Goal: Information Seeking & Learning: Learn about a topic

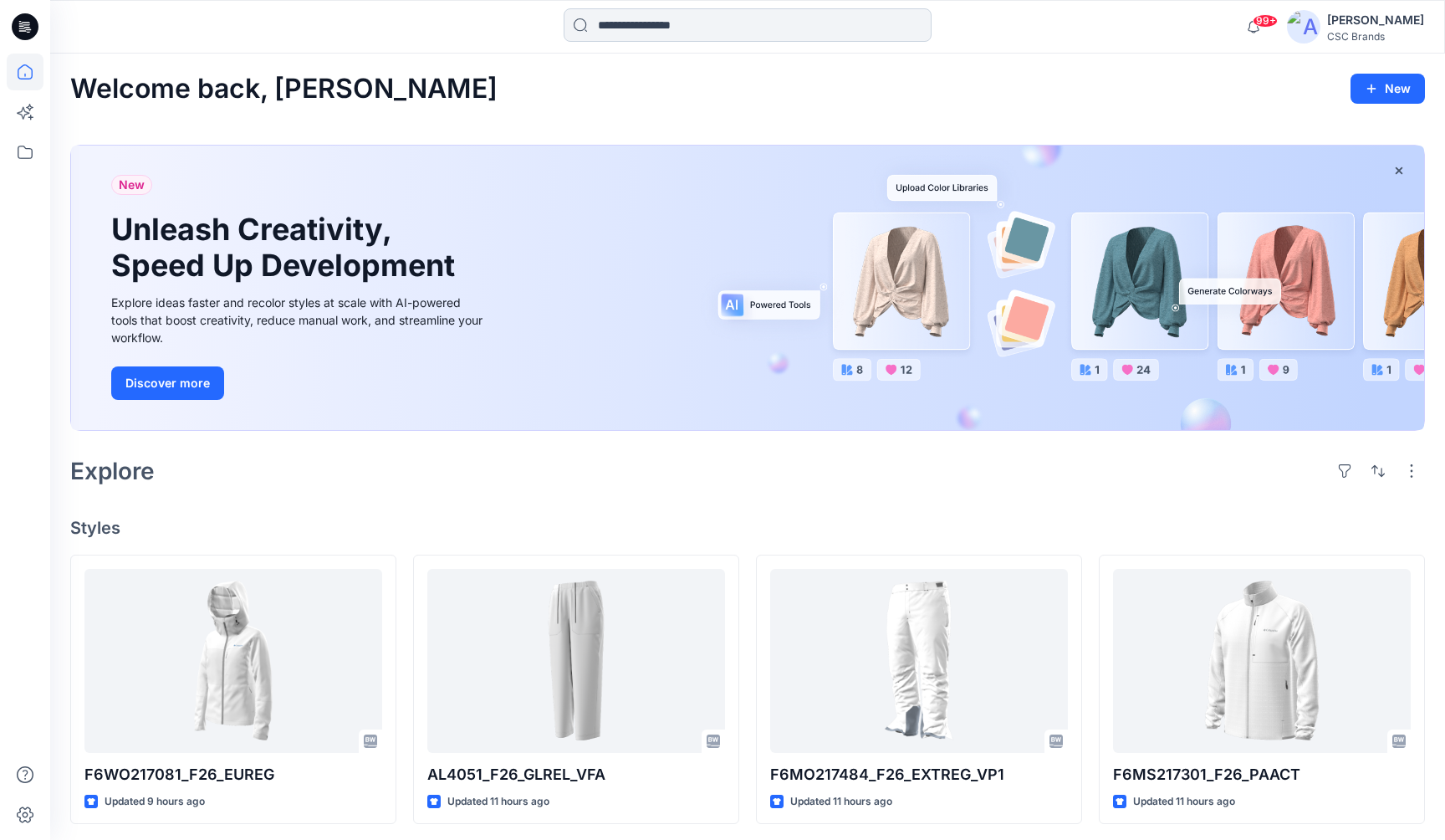
click at [655, 14] on input at bounding box center [748, 24] width 368 height 33
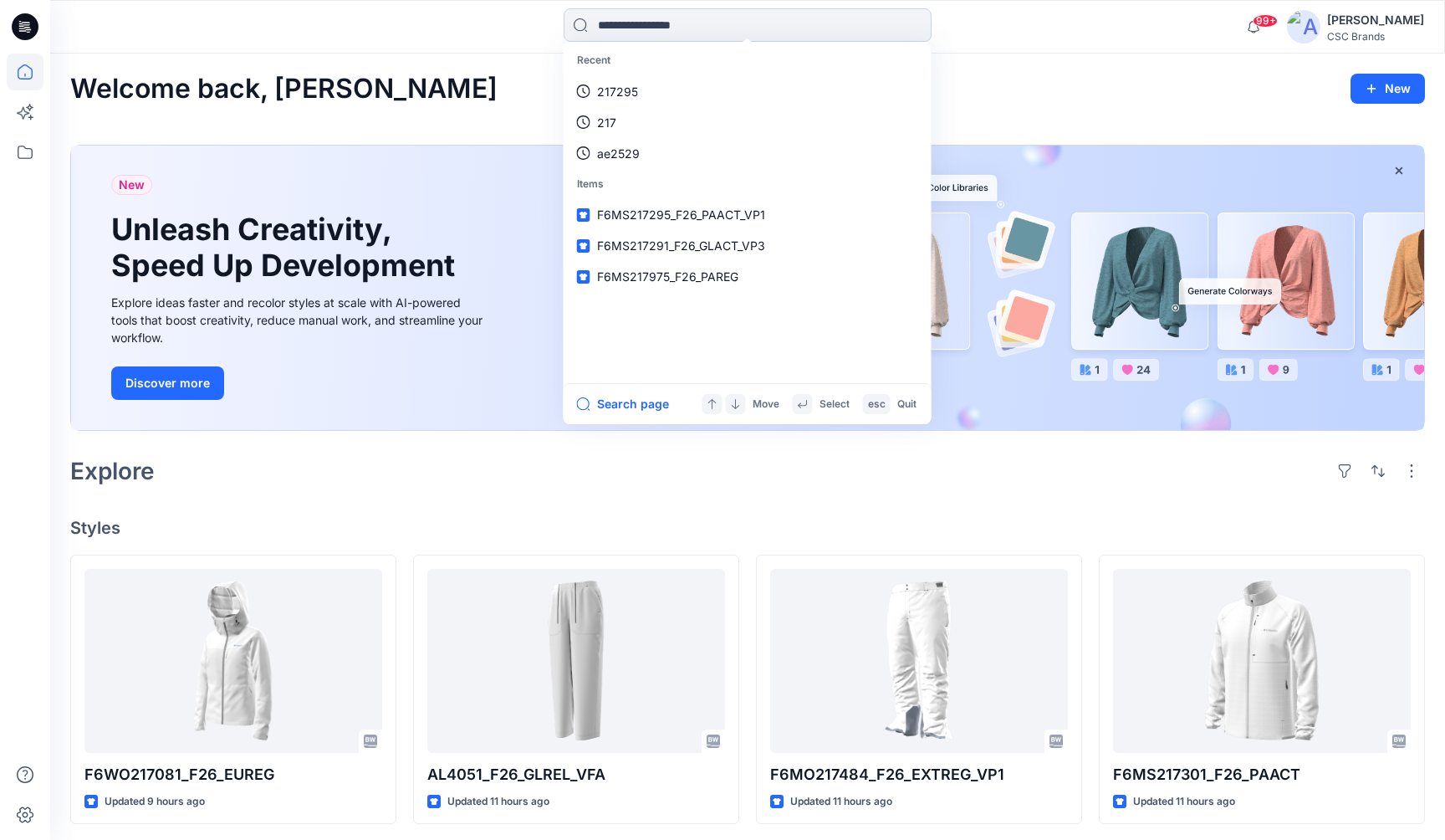
click at [679, 30] on input at bounding box center [748, 24] width 368 height 33
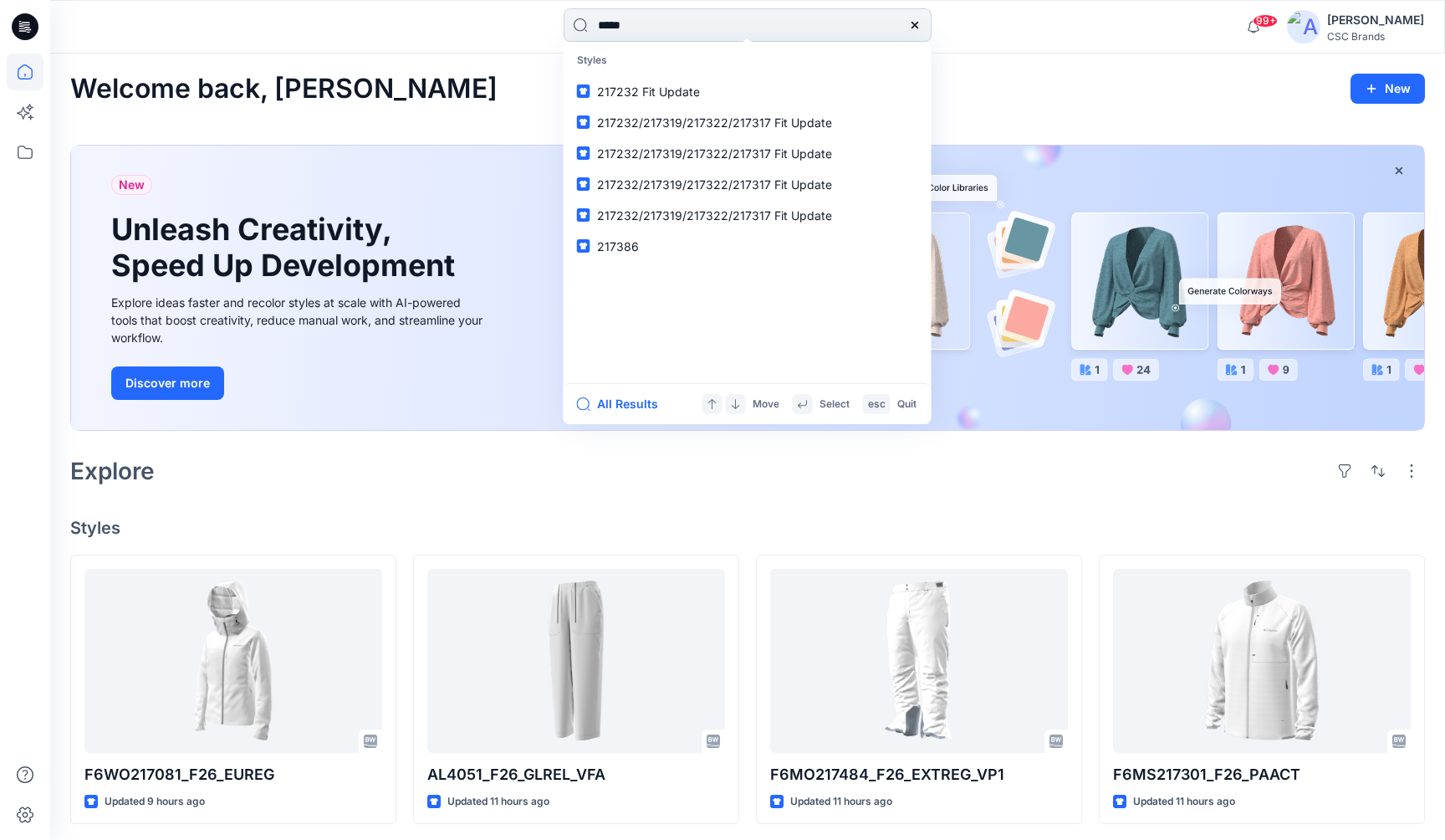
type input "******"
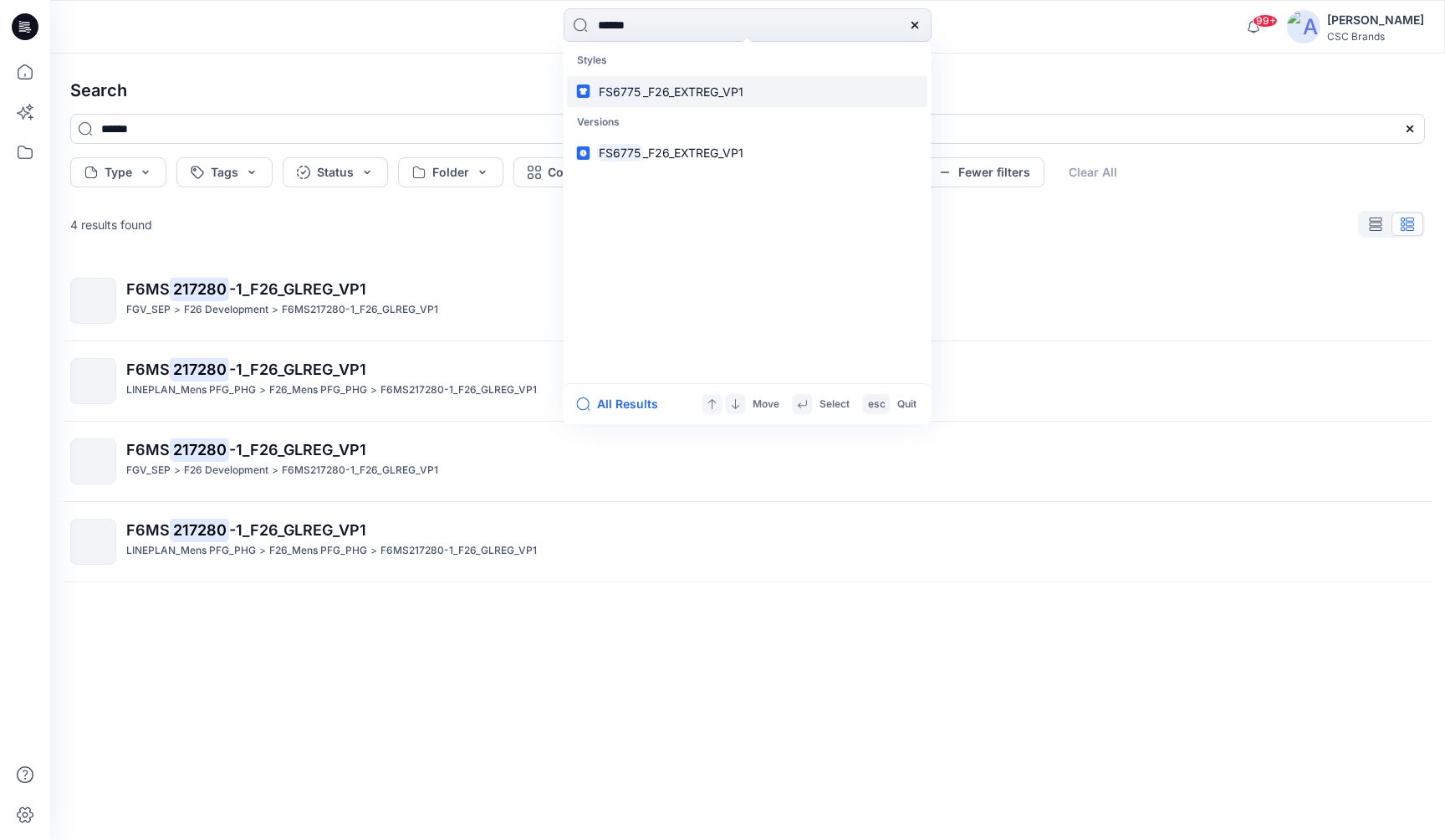
type input "******"
click at [740, 84] on span "_F26_EXTREG_VP1" at bounding box center [694, 91] width 100 height 14
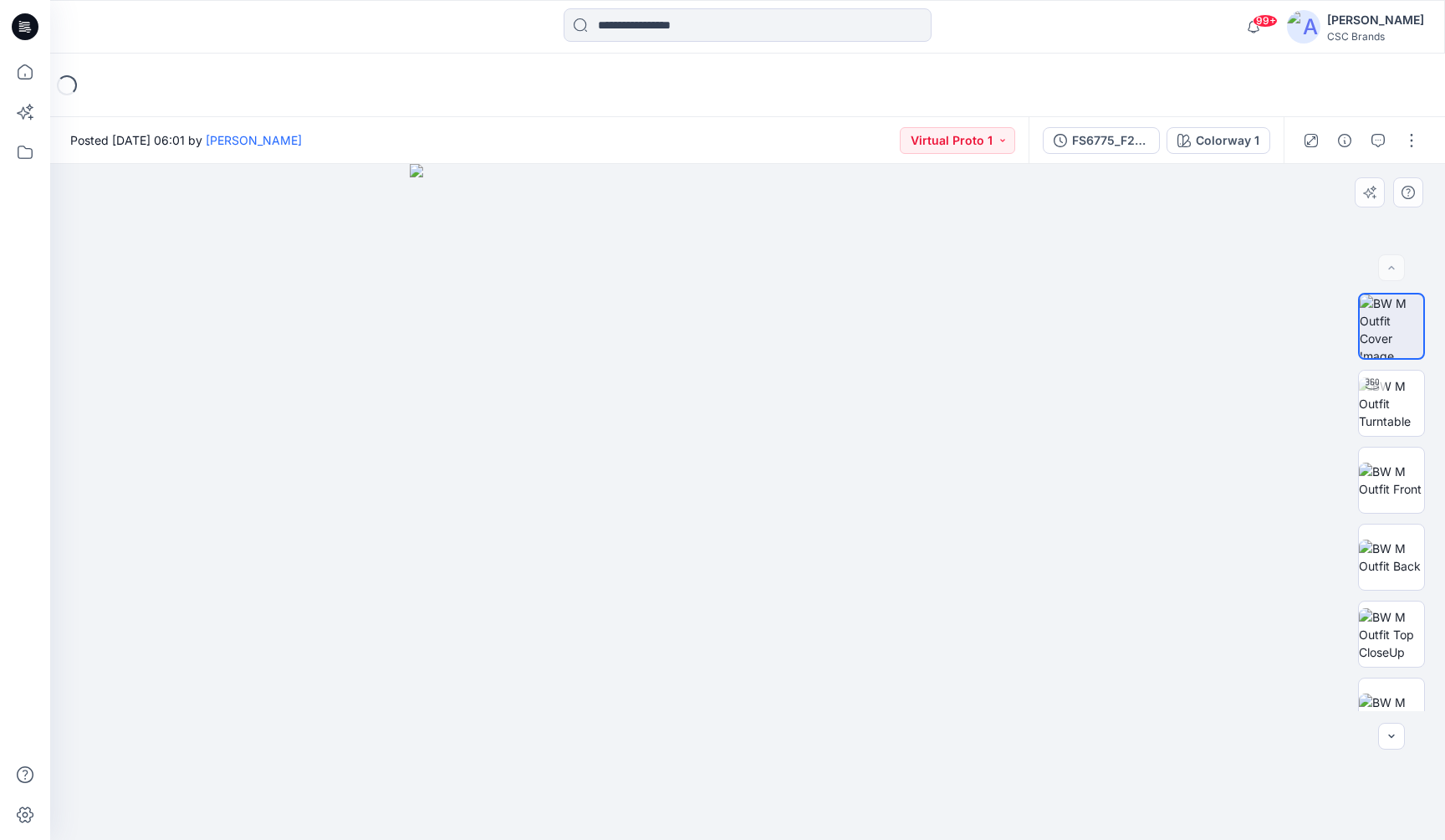
drag, startPoint x: 648, startPoint y: 439, endPoint x: 627, endPoint y: 439, distance: 21.0
click at [627, 439] on img at bounding box center [748, 502] width 676 height 676
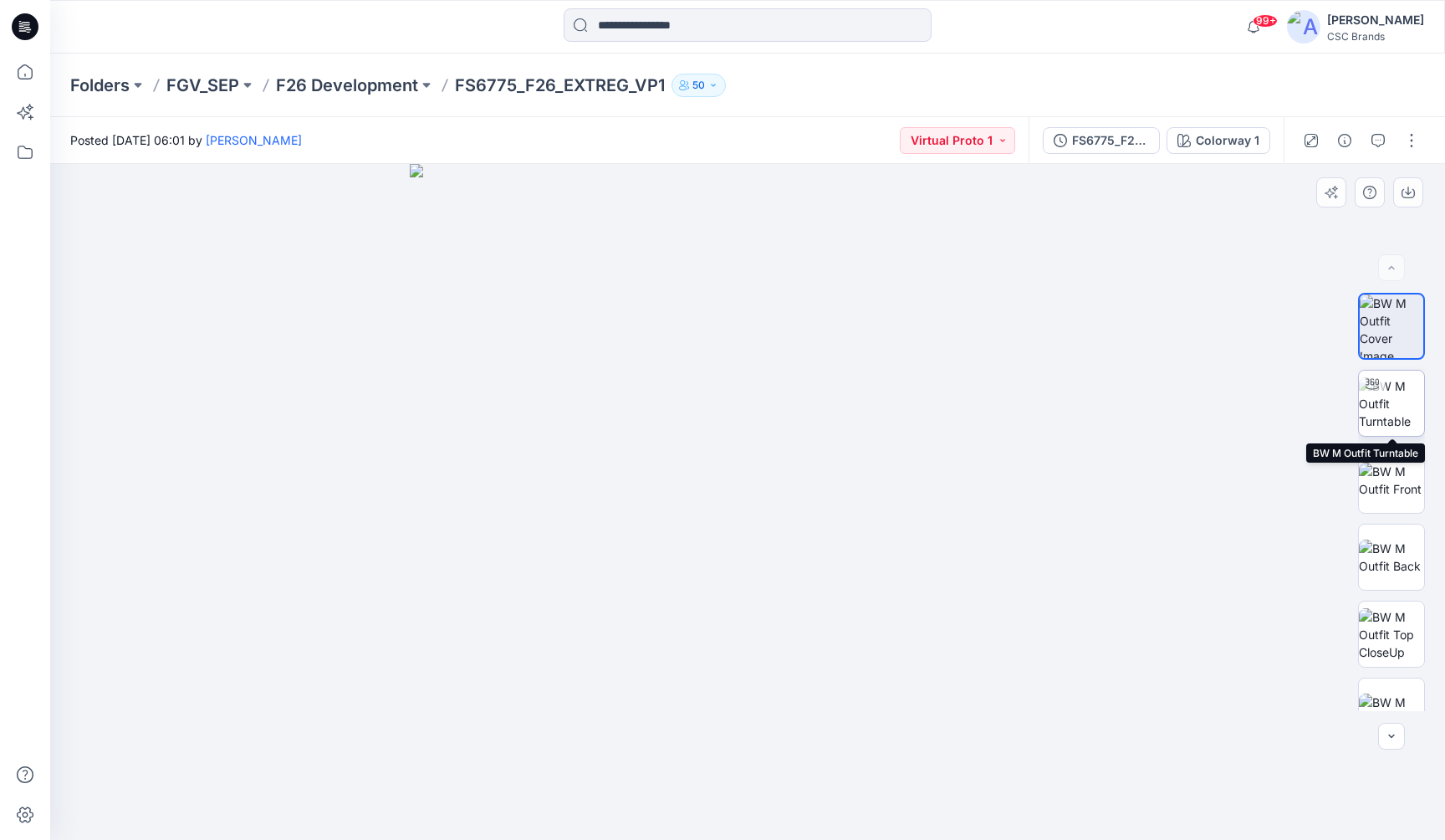
click at [1395, 410] on img at bounding box center [1391, 403] width 65 height 53
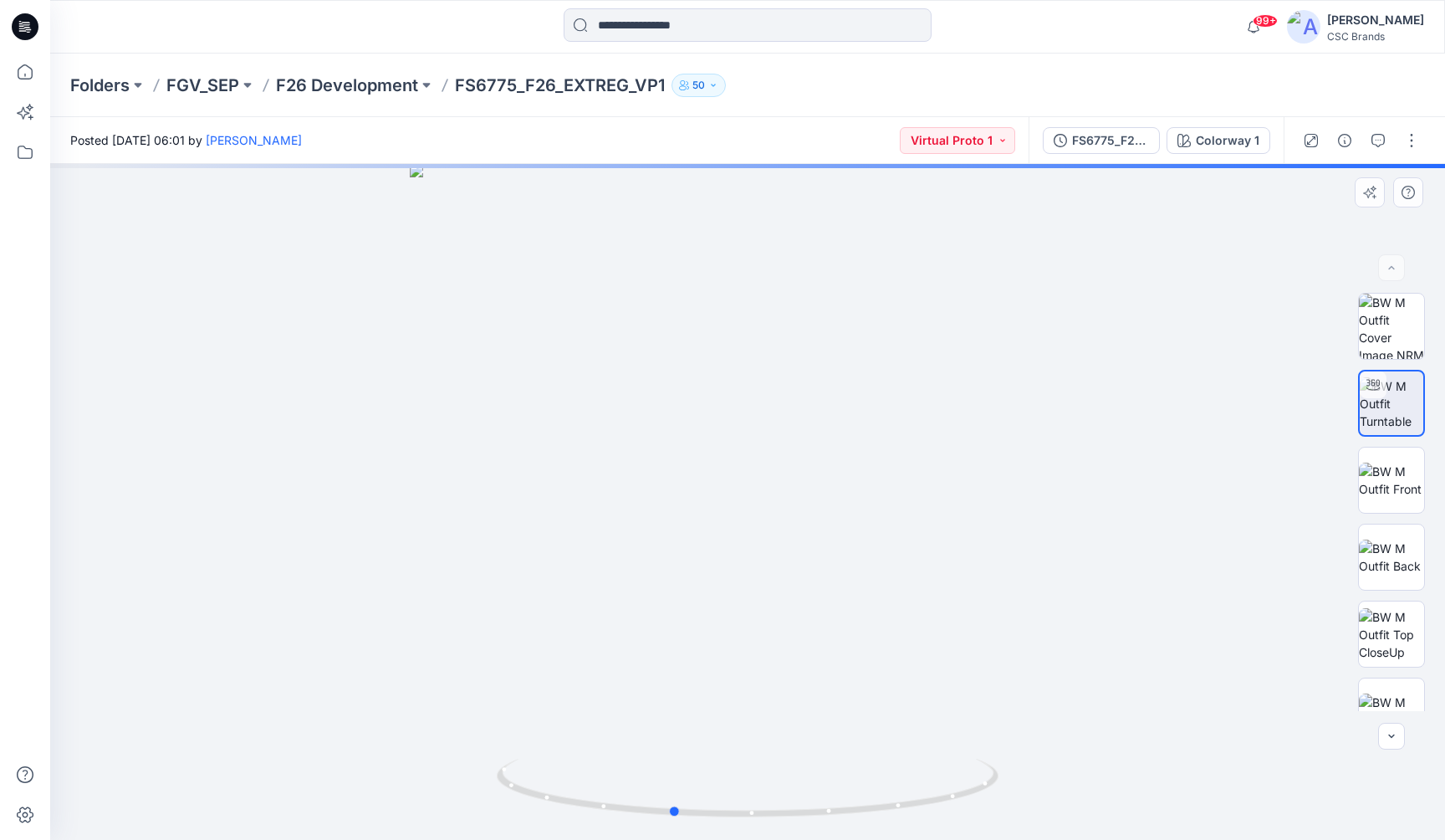
drag, startPoint x: 774, startPoint y: 441, endPoint x: 698, endPoint y: 431, distance: 76.7
click at [698, 431] on div at bounding box center [748, 502] width 1395 height 676
drag, startPoint x: 698, startPoint y: 431, endPoint x: 601, endPoint y: 421, distance: 97.5
click at [601, 421] on div at bounding box center [748, 502] width 1395 height 676
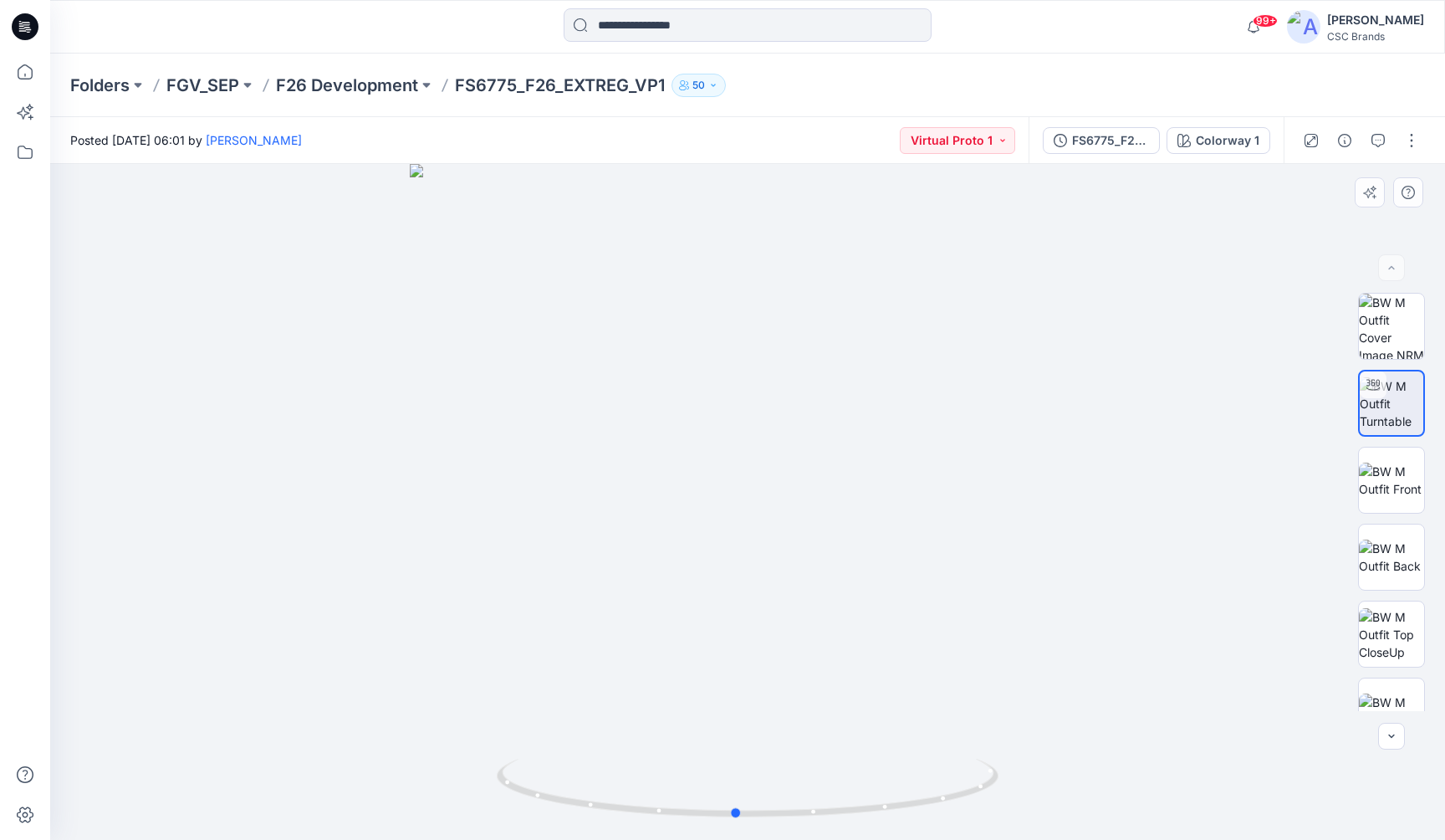
drag, startPoint x: 747, startPoint y: 455, endPoint x: 907, endPoint y: 381, distance: 176.3
click at [907, 381] on div at bounding box center [748, 502] width 1395 height 676
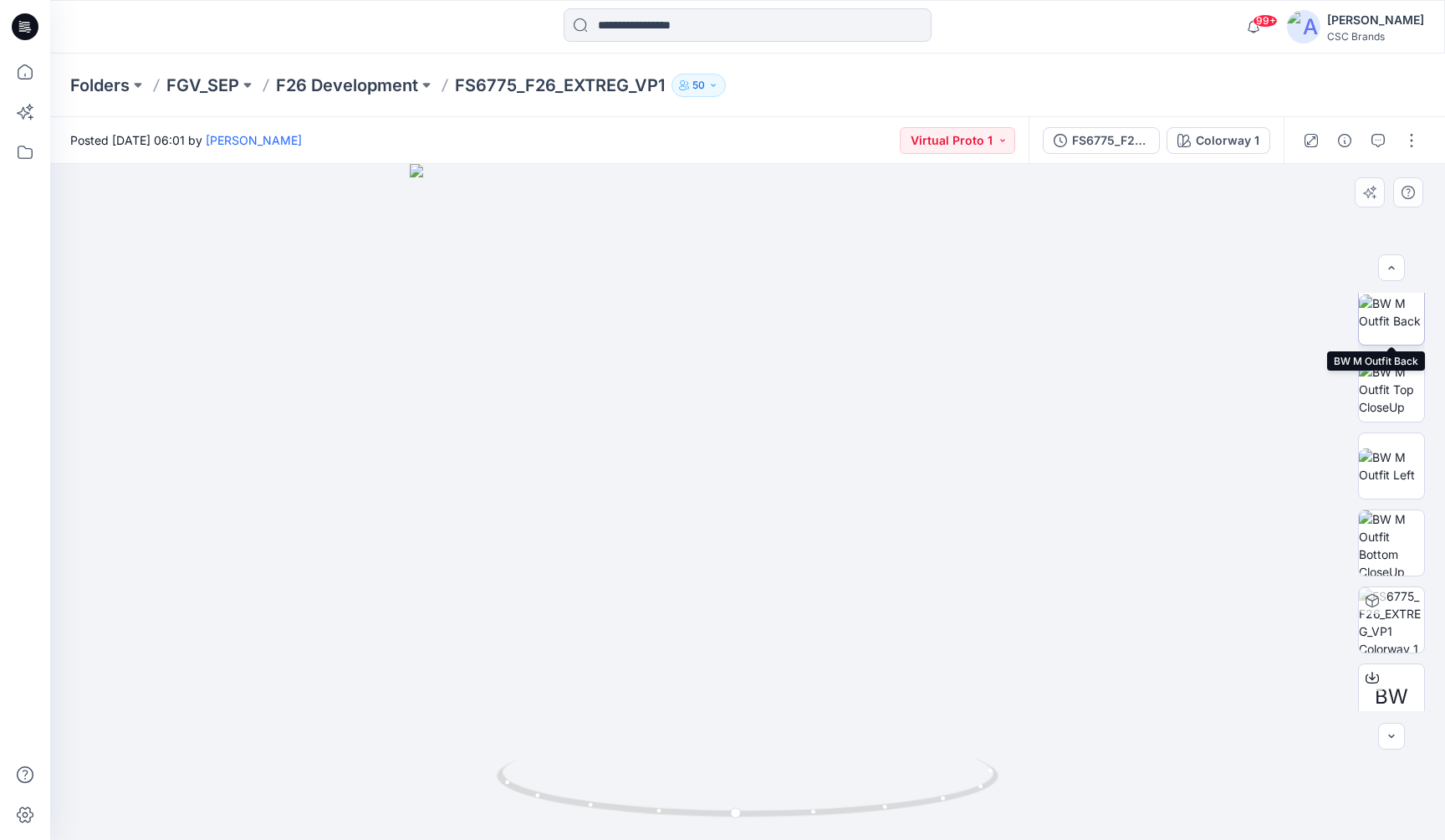
scroll to position [250, 0]
click at [1381, 614] on img at bounding box center [1391, 614] width 65 height 65
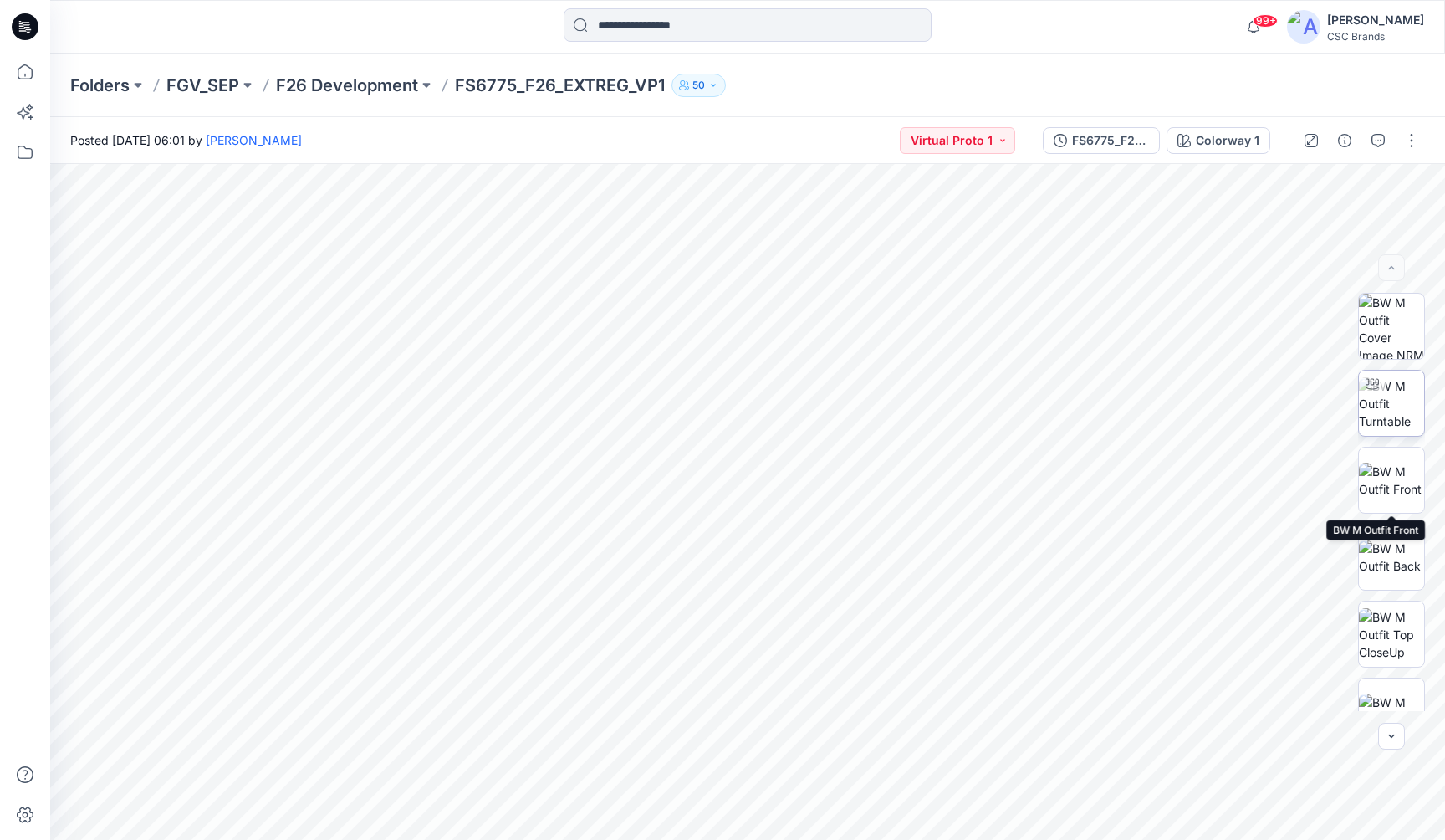
scroll to position [0, 0]
click at [1396, 403] on img at bounding box center [1391, 403] width 65 height 53
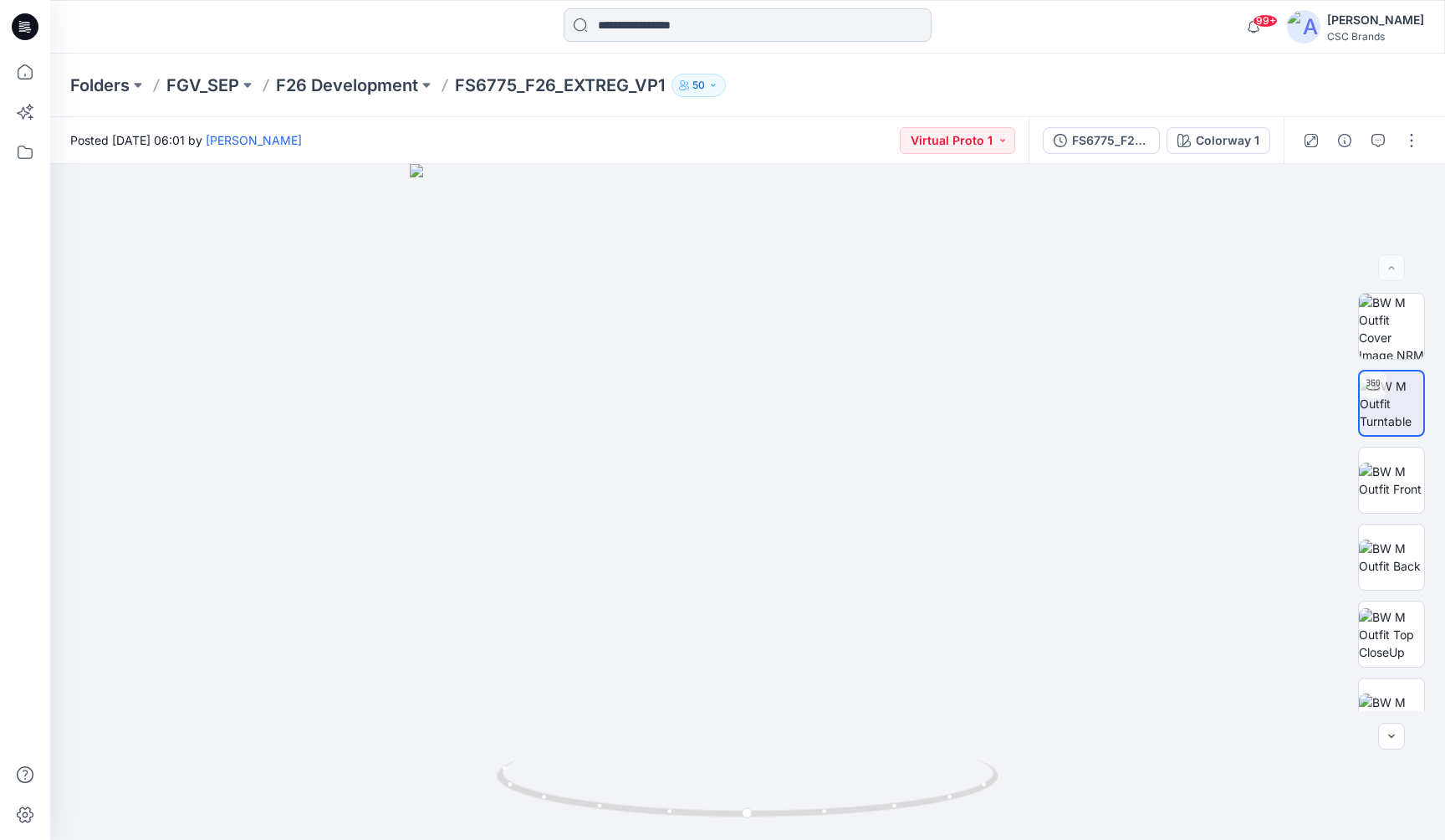
click at [717, 21] on input at bounding box center [748, 24] width 368 height 33
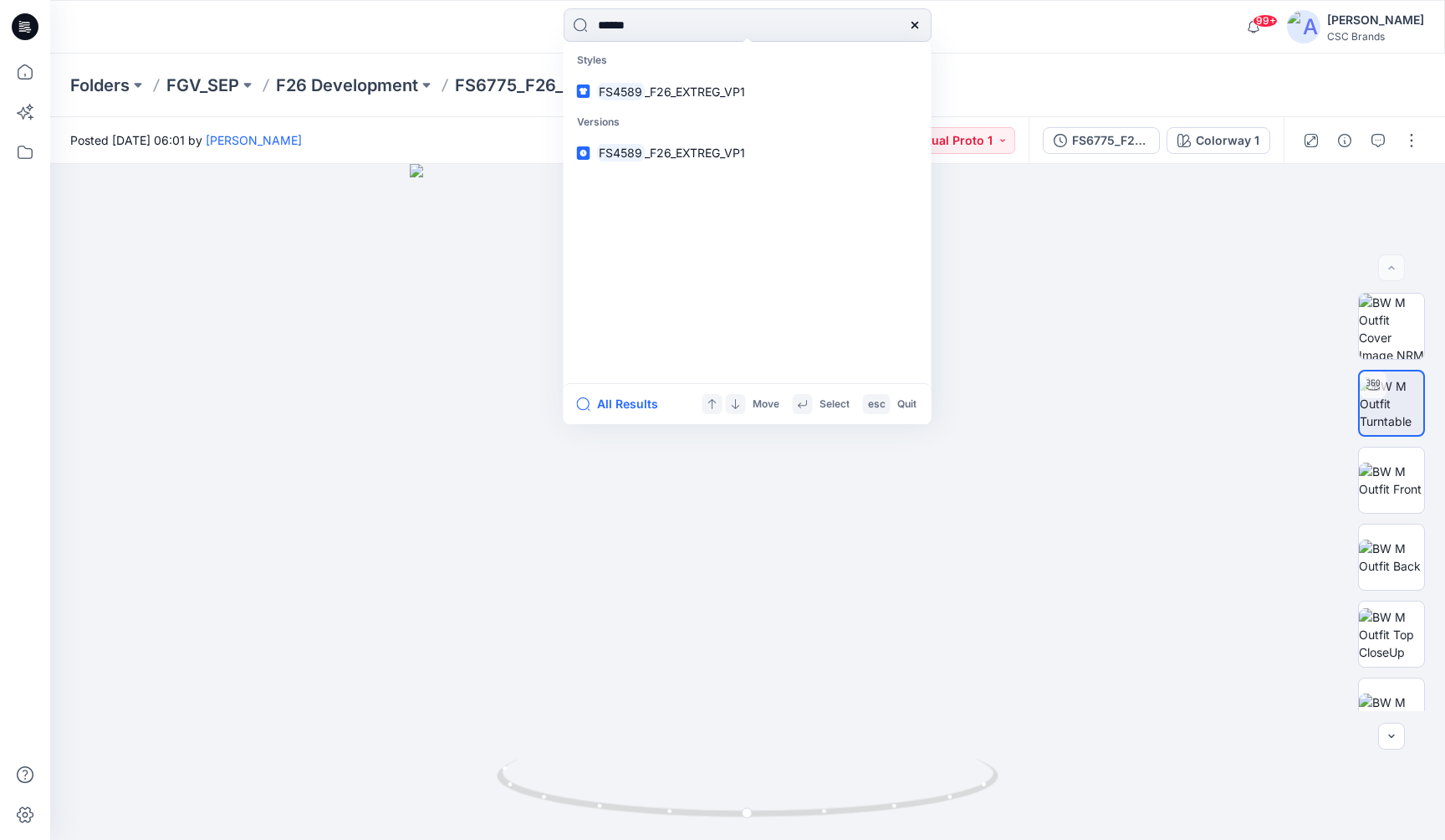
type input "******"
click at [688, 94] on span "_F26_EXTREG_VP1" at bounding box center [695, 91] width 100 height 14
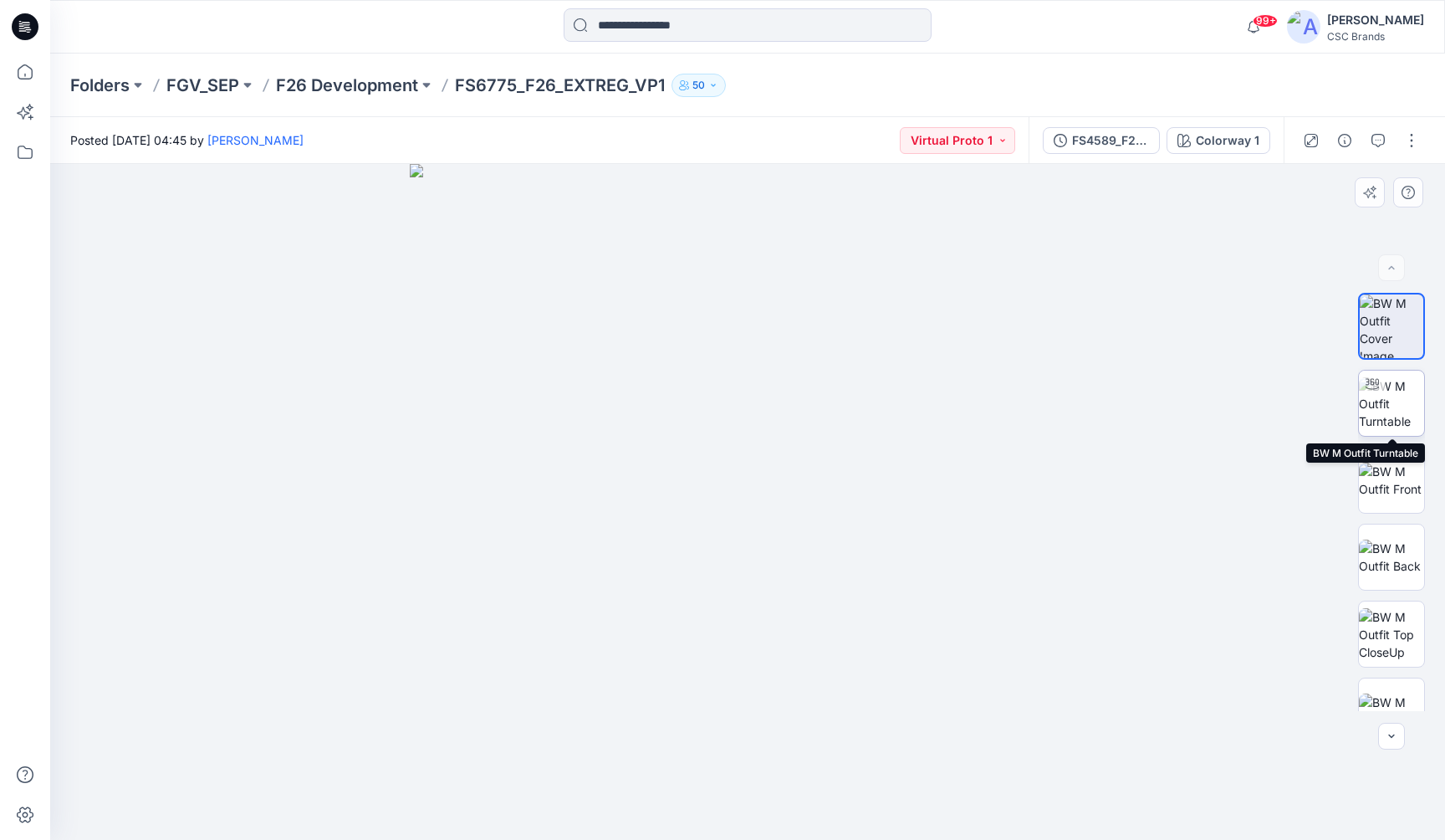
click at [1394, 406] on img at bounding box center [1391, 403] width 65 height 53
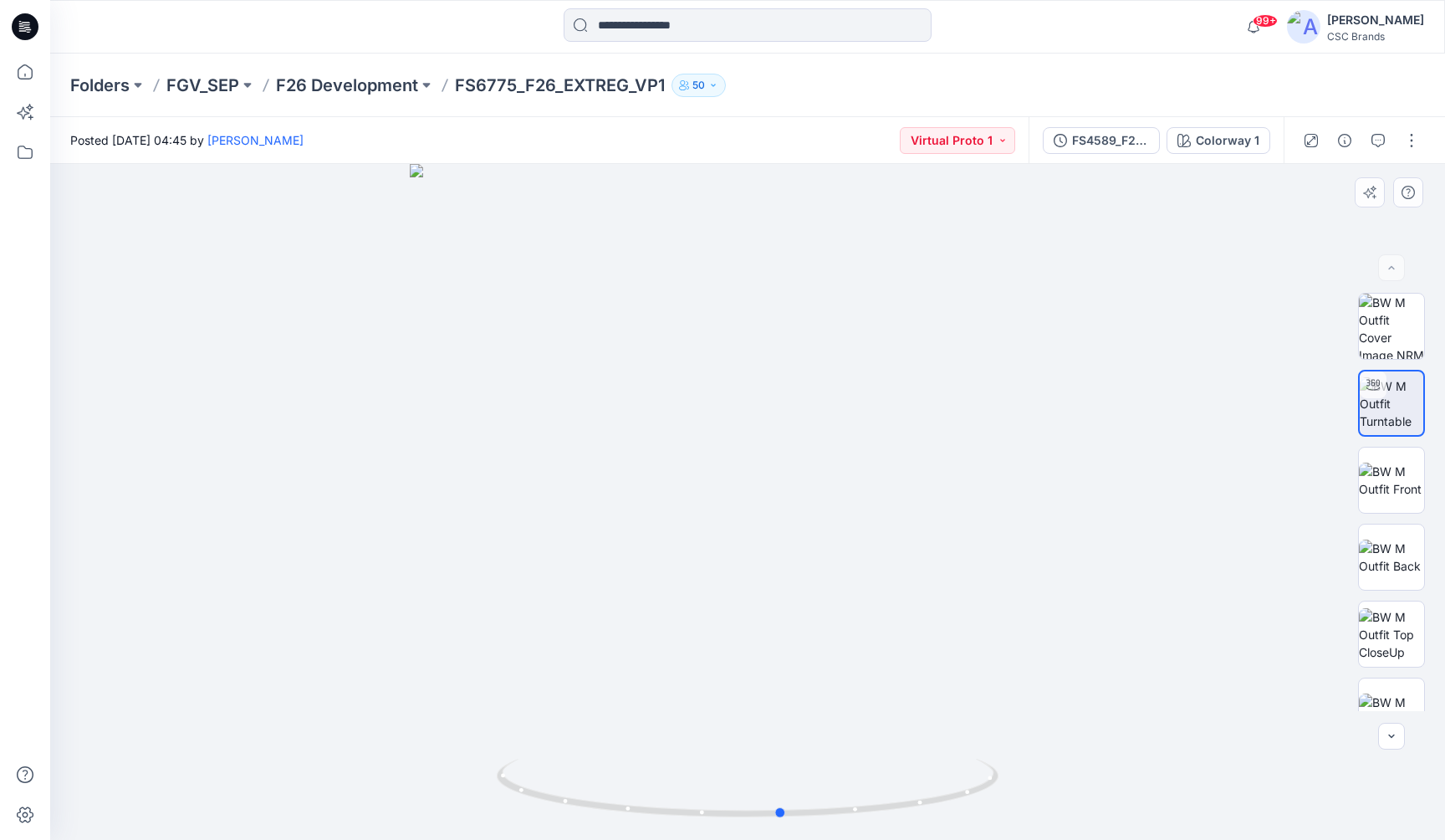
drag, startPoint x: 823, startPoint y: 558, endPoint x: 857, endPoint y: 535, distance: 41.0
click at [857, 535] on div at bounding box center [748, 502] width 1395 height 676
